Goal: Task Accomplishment & Management: Manage account settings

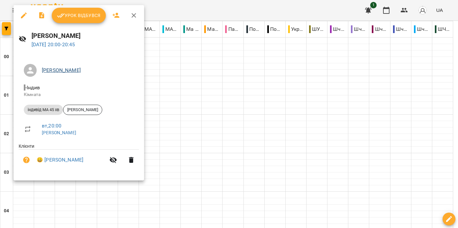
scroll to position [709, 0]
click at [80, 11] on button "Урок відбувся" at bounding box center [79, 15] width 54 height 15
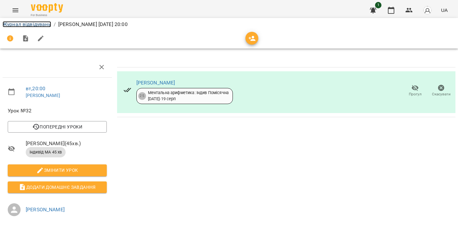
click at [31, 24] on link "Журнал відвідувань" at bounding box center [27, 24] width 49 height 6
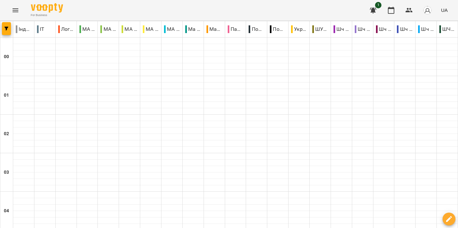
scroll to position [742, 0]
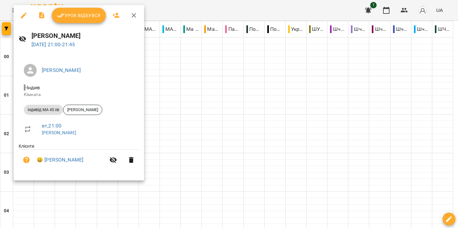
click at [203, 98] on div at bounding box center [229, 114] width 458 height 228
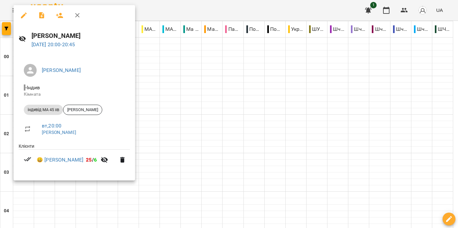
click at [242, 83] on div at bounding box center [229, 114] width 458 height 228
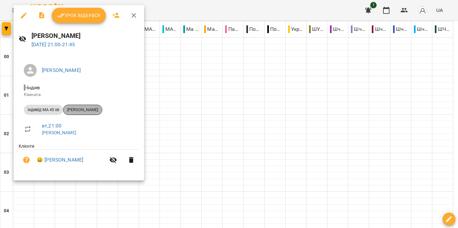
click at [91, 109] on span "[PERSON_NAME]" at bounding box center [82, 110] width 39 height 6
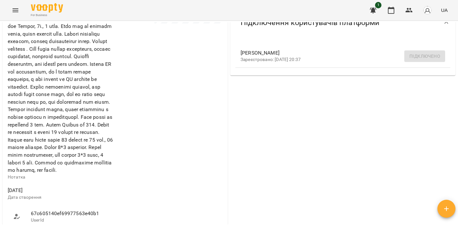
scroll to position [207, 0]
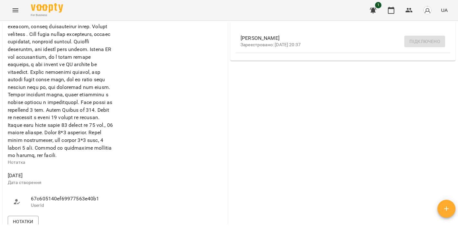
click at [18, 9] on icon "Menu" at bounding box center [16, 10] width 6 height 4
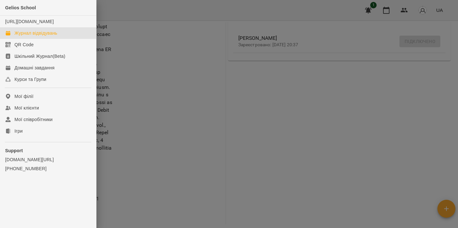
click at [53, 36] on div "Журнал відвідувань" at bounding box center [35, 33] width 43 height 6
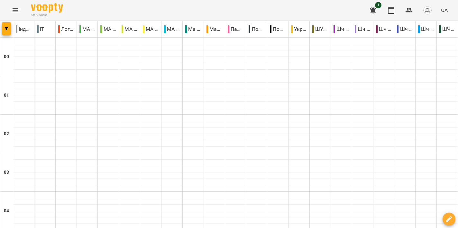
scroll to position [718, 0]
